Goal: Task Accomplishment & Management: Manage account settings

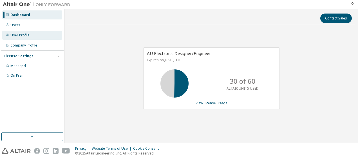
drag, startPoint x: 16, startPoint y: 26, endPoint x: 46, endPoint y: 33, distance: 30.7
click at [17, 26] on div "Users" at bounding box center [15, 25] width 10 height 5
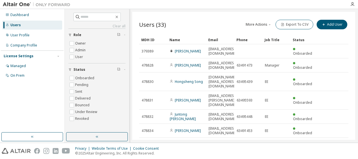
click at [190, 17] on div "Users (33) More Actions Import From CSV Export To CSV Add User Clear Load Save …" at bounding box center [243, 76] width 223 height 128
click at [97, 137] on icon "button" at bounding box center [97, 136] width 5 height 5
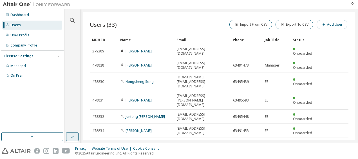
click at [331, 25] on button "Add User" at bounding box center [332, 25] width 31 height 10
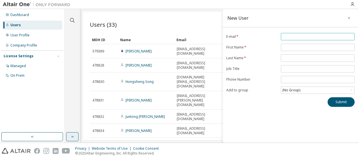
click at [300, 36] on input "email" at bounding box center [317, 36] width 71 height 5
type input "**********"
click at [299, 46] on input "text" at bounding box center [317, 47] width 71 height 5
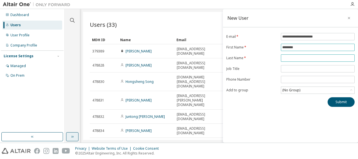
type input "********"
click at [297, 57] on input "text" at bounding box center [317, 58] width 71 height 5
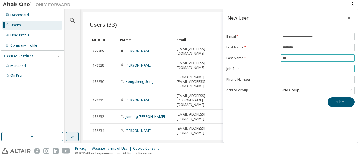
type input "***"
click at [292, 69] on input "text" at bounding box center [317, 68] width 71 height 5
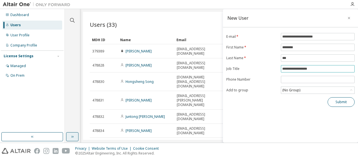
type input "**********"
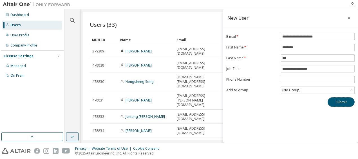
drag, startPoint x: 341, startPoint y: 101, endPoint x: 323, endPoint y: 108, distance: 19.3
click at [341, 101] on button "Submit" at bounding box center [341, 102] width 27 height 10
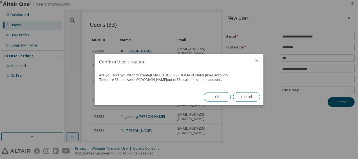
click at [219, 99] on button "Ok" at bounding box center [217, 97] width 27 height 10
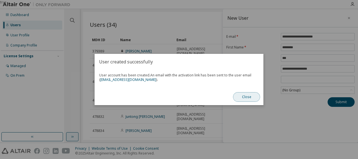
click at [253, 96] on button "Close" at bounding box center [246, 97] width 27 height 10
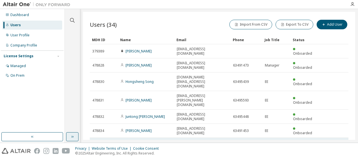
scroll to position [26, 0]
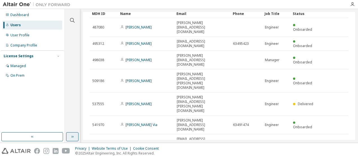
type input "*"
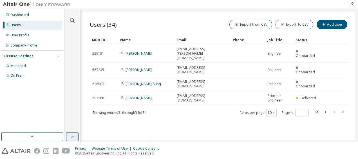
scroll to position [0, 0]
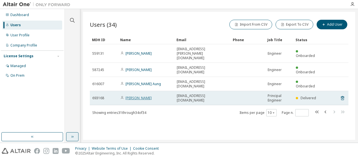
click at [137, 95] on link "[PERSON_NAME]" at bounding box center [139, 97] width 26 height 5
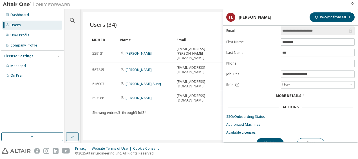
scroll to position [21, 0]
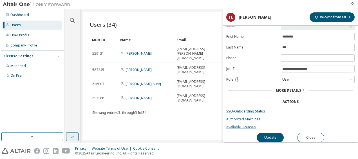
click at [239, 125] on link "Available Licenses" at bounding box center [290, 127] width 128 height 5
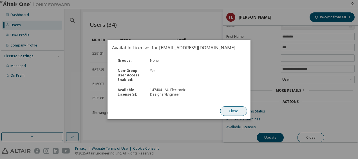
click at [231, 111] on button "Close" at bounding box center [233, 111] width 27 height 10
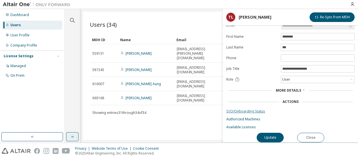
click at [255, 109] on link "SSO/Onboarding Status" at bounding box center [290, 111] width 128 height 5
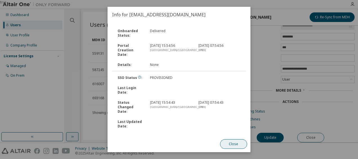
click at [231, 142] on button "Close" at bounding box center [233, 144] width 27 height 10
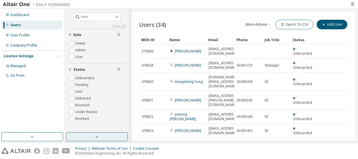
click at [96, 137] on icon "button" at bounding box center [97, 137] width 2 height 2
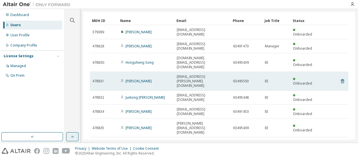
scroll to position [26, 0]
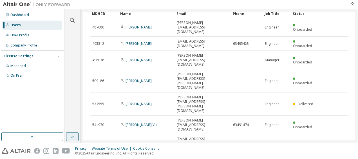
type input "*"
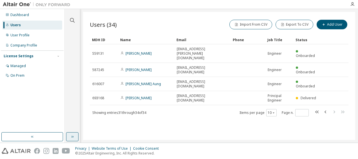
scroll to position [0, 0]
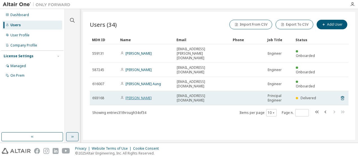
click at [136, 95] on link "[PERSON_NAME]" at bounding box center [139, 97] width 26 height 5
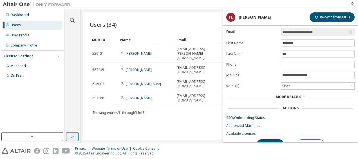
scroll to position [21, 0]
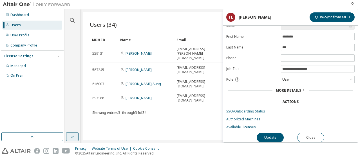
click at [240, 109] on link "SSO/Onboarding Status" at bounding box center [290, 111] width 128 height 5
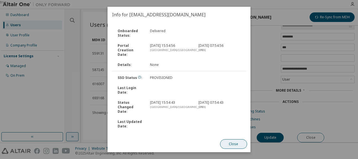
click at [233, 145] on button "Close" at bounding box center [233, 144] width 27 height 10
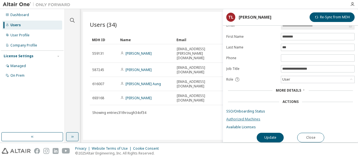
click at [242, 117] on link "Authorized Machines" at bounding box center [290, 119] width 128 height 5
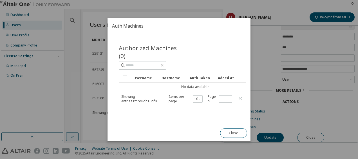
click at [243, 119] on div "Authorized Machines (0) Clear Load Save Save As Field Operator Value Select fil…" at bounding box center [179, 79] width 143 height 91
click at [235, 133] on button "Close" at bounding box center [233, 133] width 27 height 10
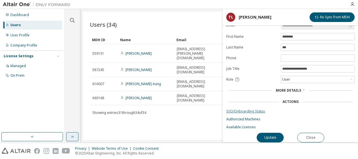
click at [249, 109] on link "SSO/Onboarding Status" at bounding box center [290, 111] width 128 height 5
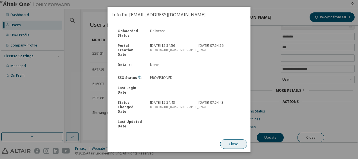
click at [231, 145] on button "Close" at bounding box center [233, 144] width 27 height 10
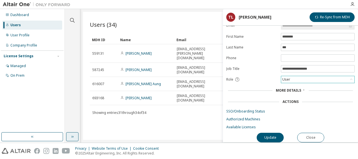
scroll to position [0, 0]
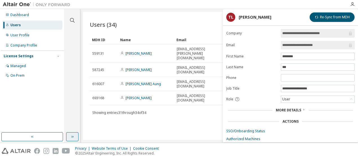
drag, startPoint x: 325, startPoint y: 15, endPoint x: 311, endPoint y: 19, distance: 15.0
click at [324, 15] on button "Re-Sync from MDH" at bounding box center [332, 17] width 45 height 10
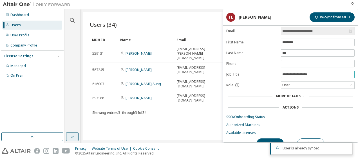
scroll to position [21, 0]
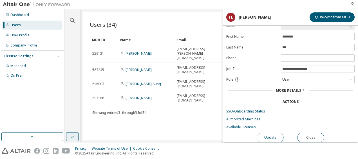
click at [274, 135] on button "Update" at bounding box center [270, 138] width 27 height 10
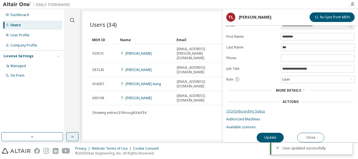
click at [250, 109] on link "SSO/Onboarding Status" at bounding box center [290, 111] width 128 height 5
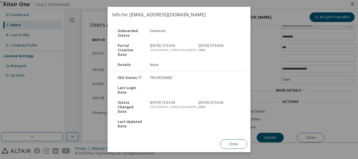
click at [129, 131] on div "Onboarded Status : Delivered Portal Creation Date : 15 Sept 2025, 15:54:56 Asia…" at bounding box center [179, 79] width 143 height 113
click at [228, 144] on button "Close" at bounding box center [233, 144] width 27 height 10
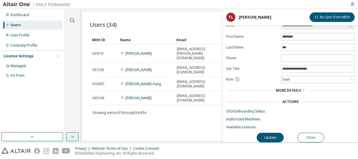
click at [176, 107] on div "Users (34) Import From CSV Export To CSV Add User Clear Load Save Save As Field…" at bounding box center [219, 76] width 272 height 128
drag, startPoint x: 323, startPoint y: 134, endPoint x: 312, endPoint y: 129, distance: 12.1
click at [320, 134] on button "Close" at bounding box center [310, 138] width 27 height 10
